Goal: Use online tool/utility: Utilize a website feature to perform a specific function

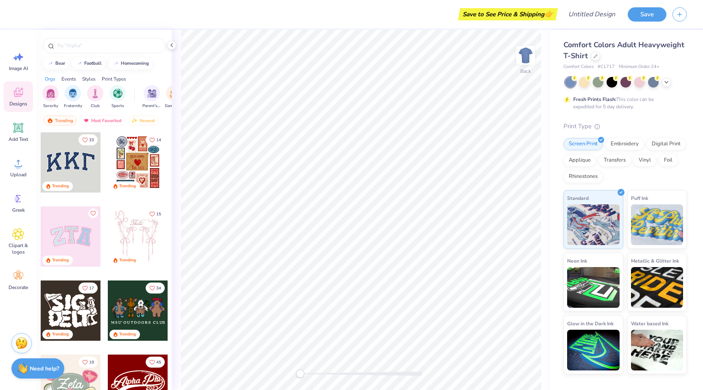
click at [68, 236] on div at bounding box center [71, 236] width 60 height 60
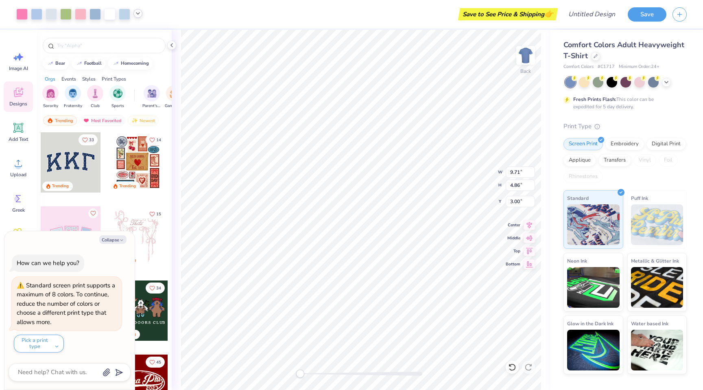
click at [138, 13] on polyline at bounding box center [137, 14] width 3 height 2
type textarea "x"
click at [68, 44] on input "text" at bounding box center [108, 45] width 104 height 8
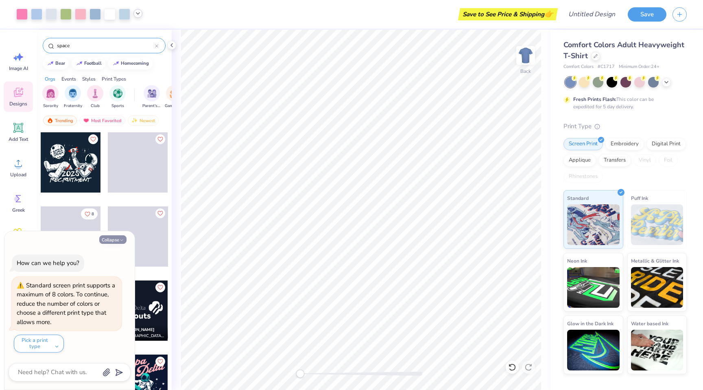
type input "space"
click at [108, 238] on button "Collapse" at bounding box center [112, 239] width 27 height 9
type textarea "x"
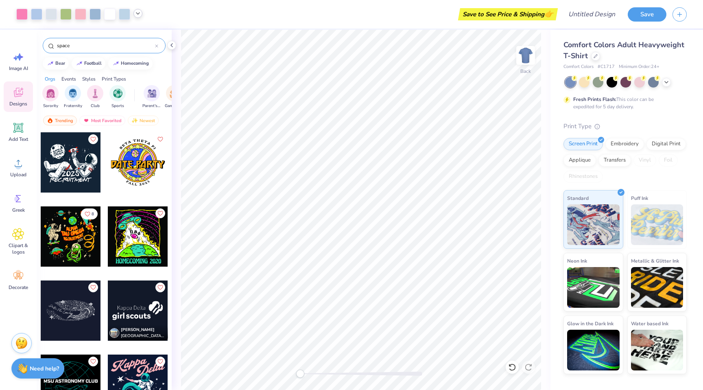
click at [66, 46] on input "space" at bounding box center [105, 45] width 99 height 8
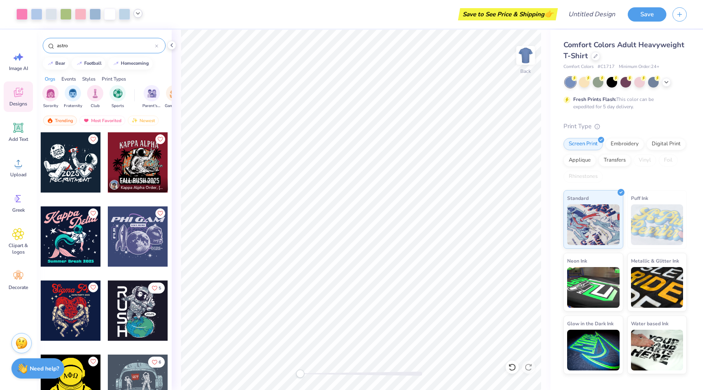
click at [63, 46] on input "astro" at bounding box center [105, 45] width 99 height 8
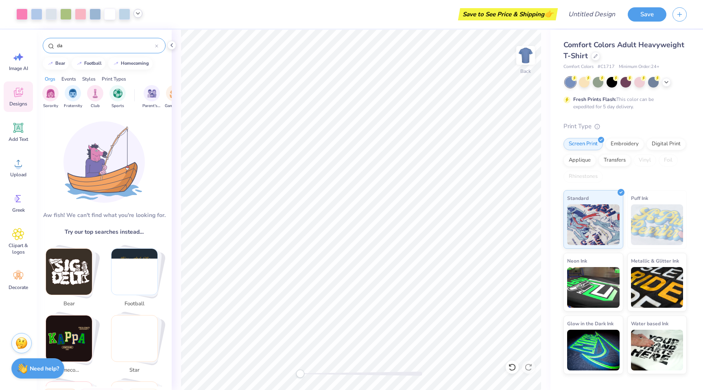
type input "d"
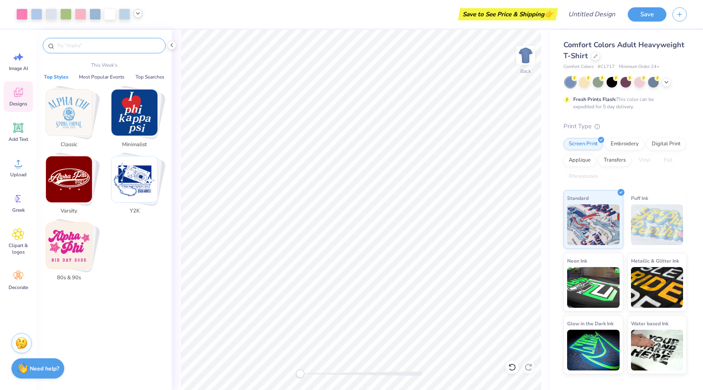
click at [83, 46] on input "text" at bounding box center [108, 45] width 104 height 8
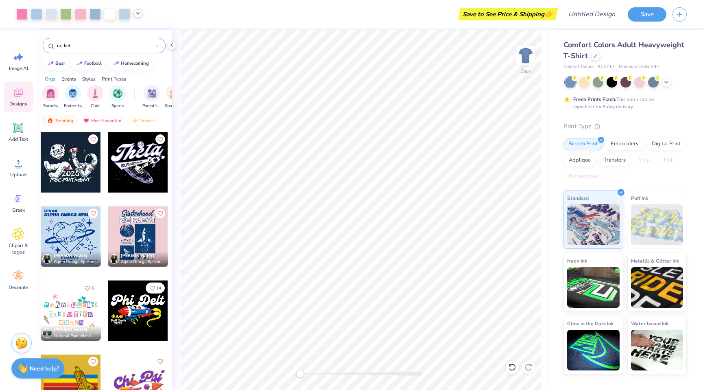
type input "rocket"
click at [60, 162] on div at bounding box center [71, 162] width 60 height 60
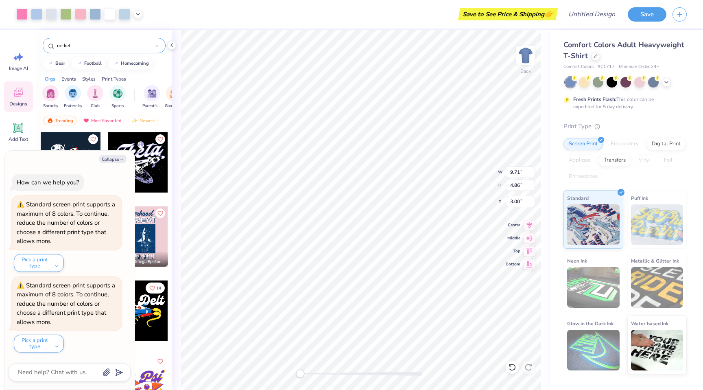
type textarea "x"
type input "8.50"
type input "6.34"
type textarea "x"
type input "9.71"
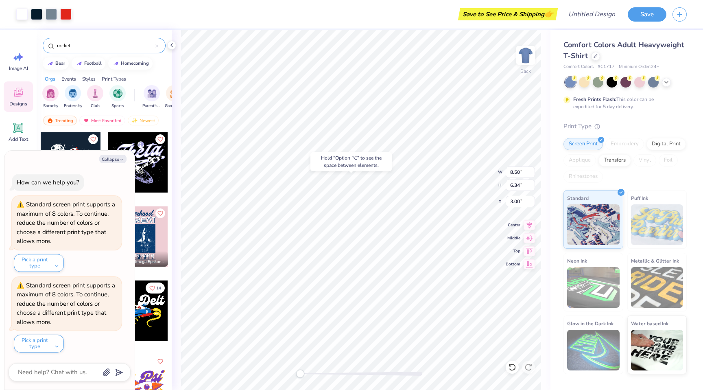
type input "4.86"
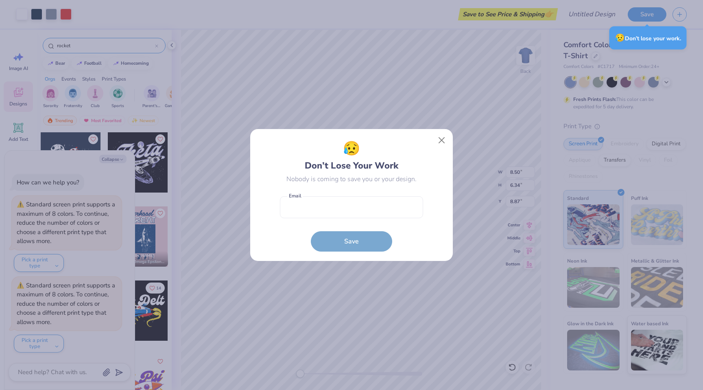
type textarea "x"
